Goal: Transaction & Acquisition: Purchase product/service

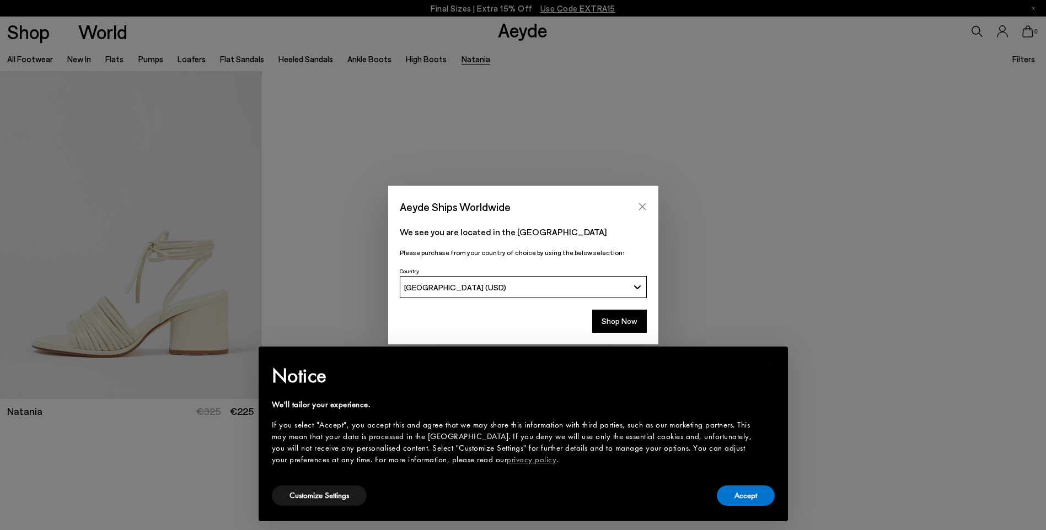
click at [647, 210] on button "Close" at bounding box center [642, 206] width 17 height 17
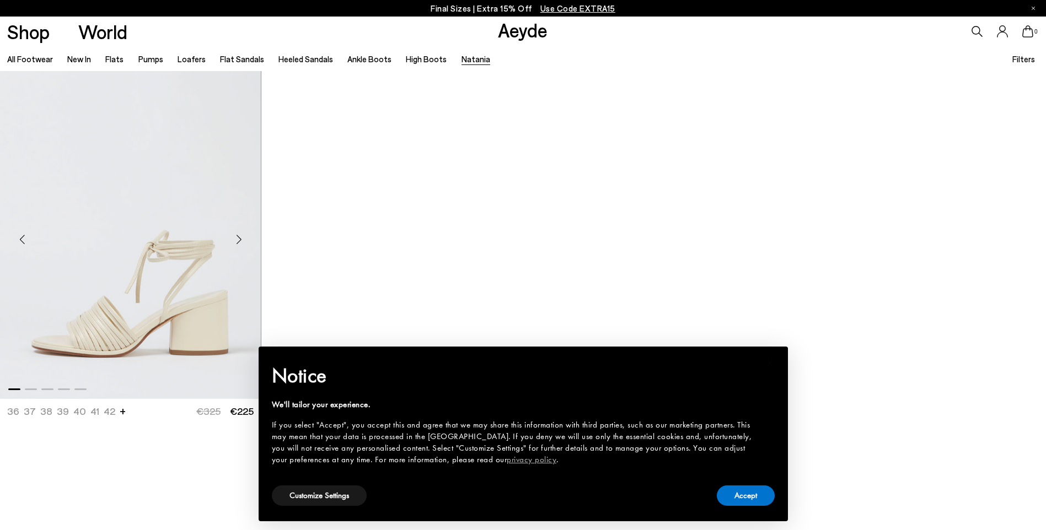
click at [129, 287] on img "1 / 5" at bounding box center [130, 235] width 261 height 328
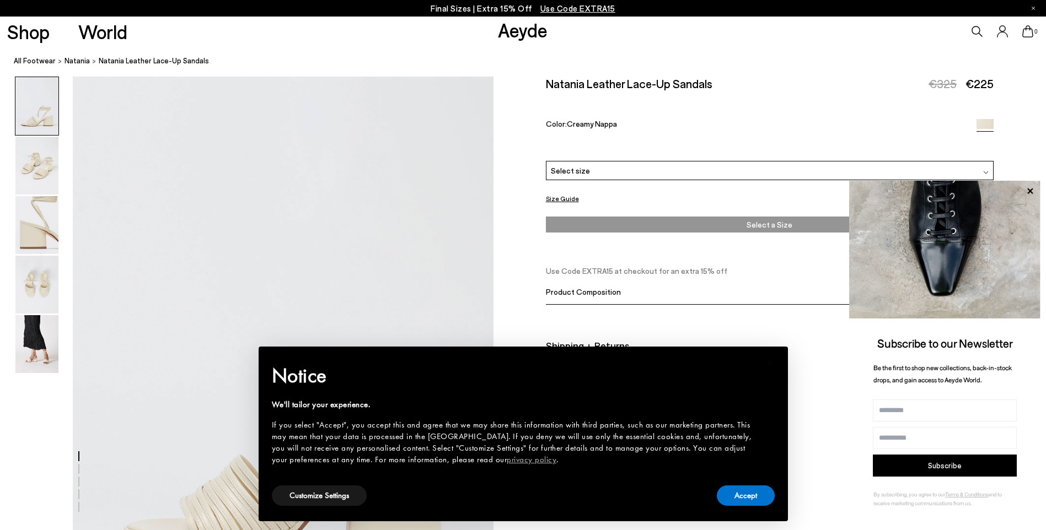
click at [668, 126] on div "Color: Creamy Nappa" at bounding box center [754, 125] width 416 height 13
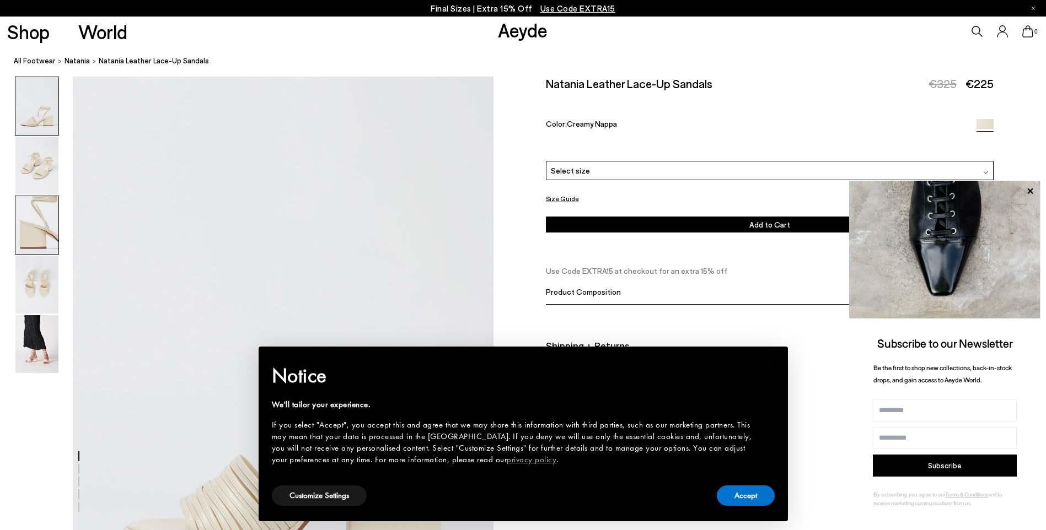
click at [27, 232] on img at bounding box center [36, 225] width 43 height 58
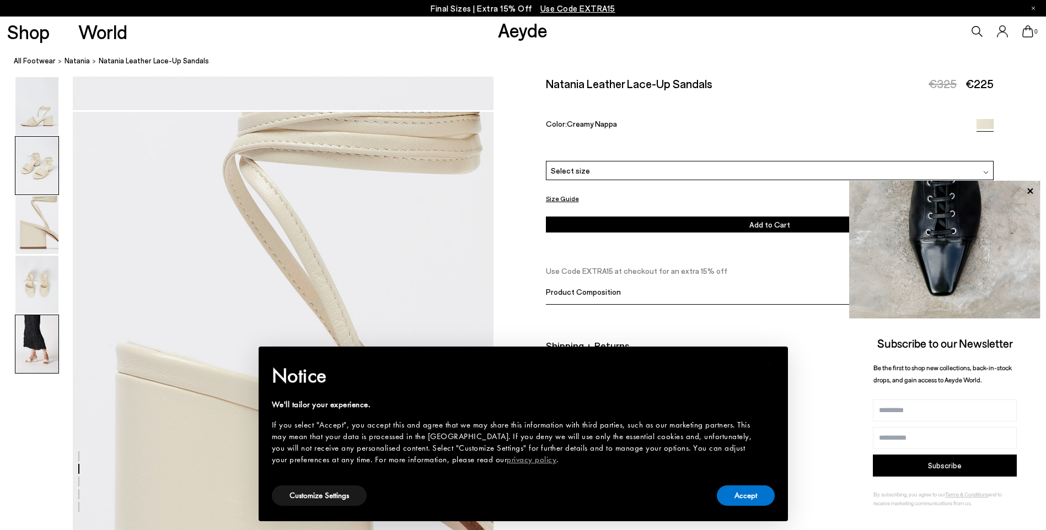
click at [23, 355] on img at bounding box center [36, 344] width 43 height 58
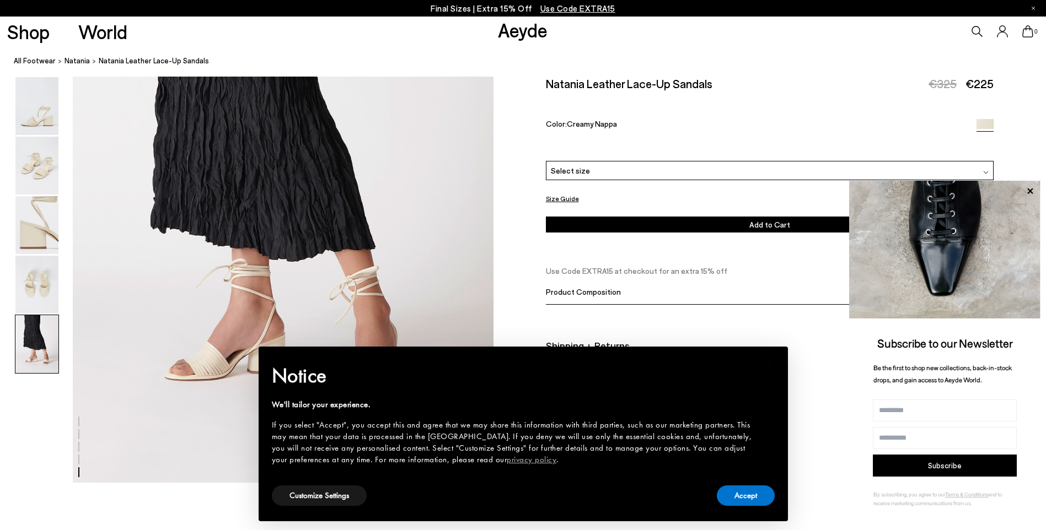
scroll to position [2547, 0]
